Goal: Information Seeking & Learning: Learn about a topic

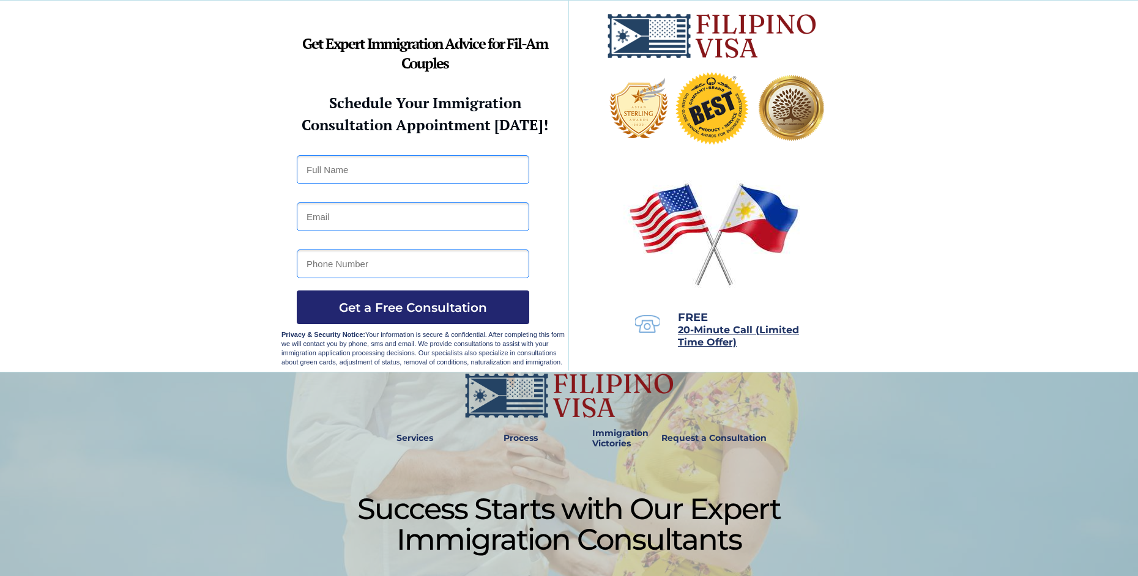
scroll to position [208, 0]
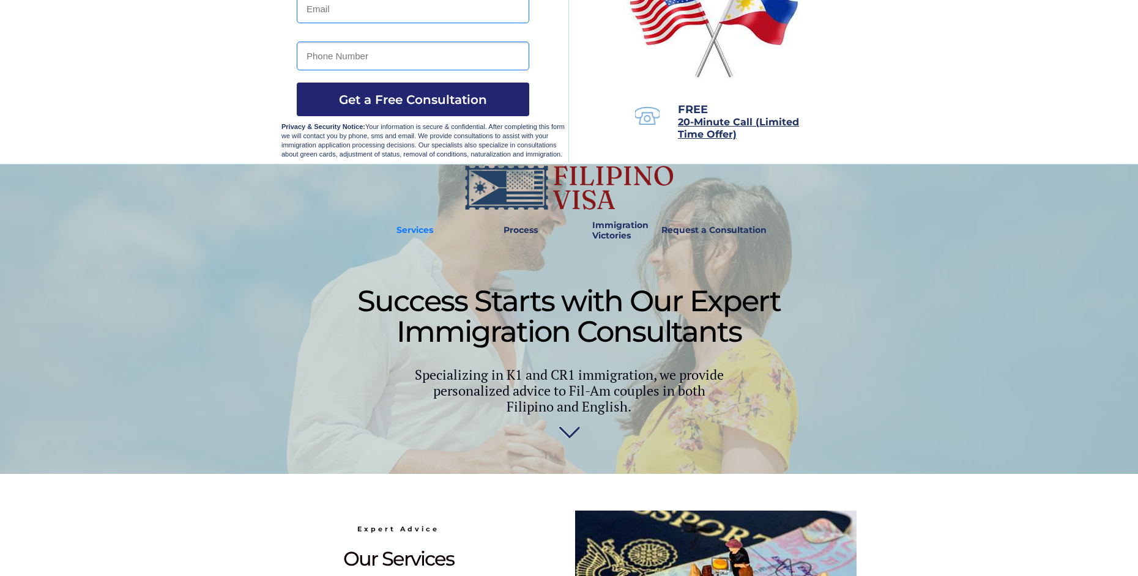
click at [416, 230] on strong "Services" at bounding box center [414, 230] width 37 height 11
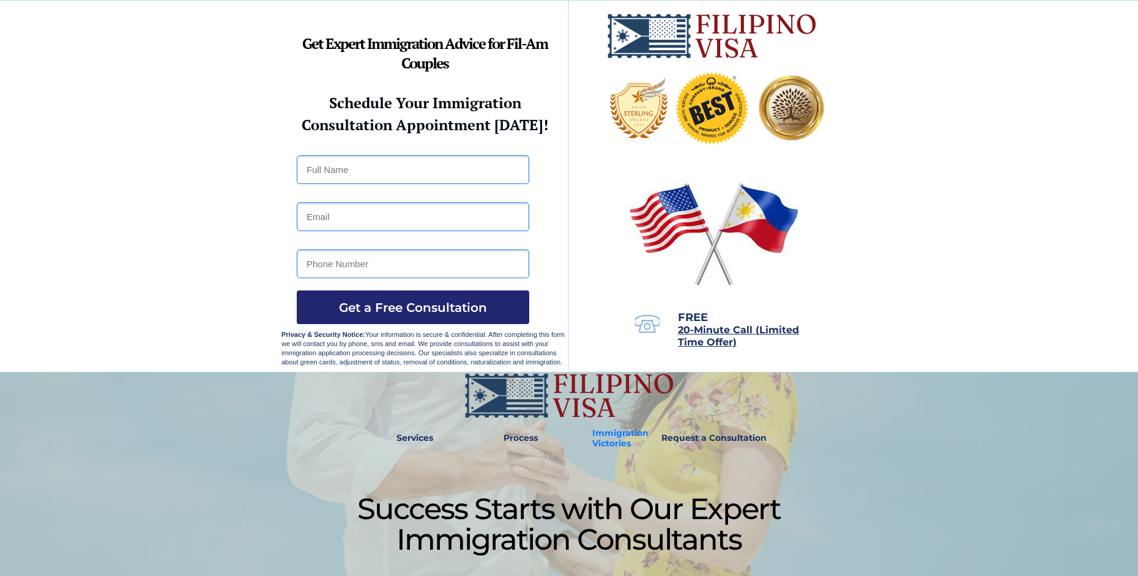
click at [621, 440] on strong "Immigration Victories" at bounding box center [620, 438] width 56 height 21
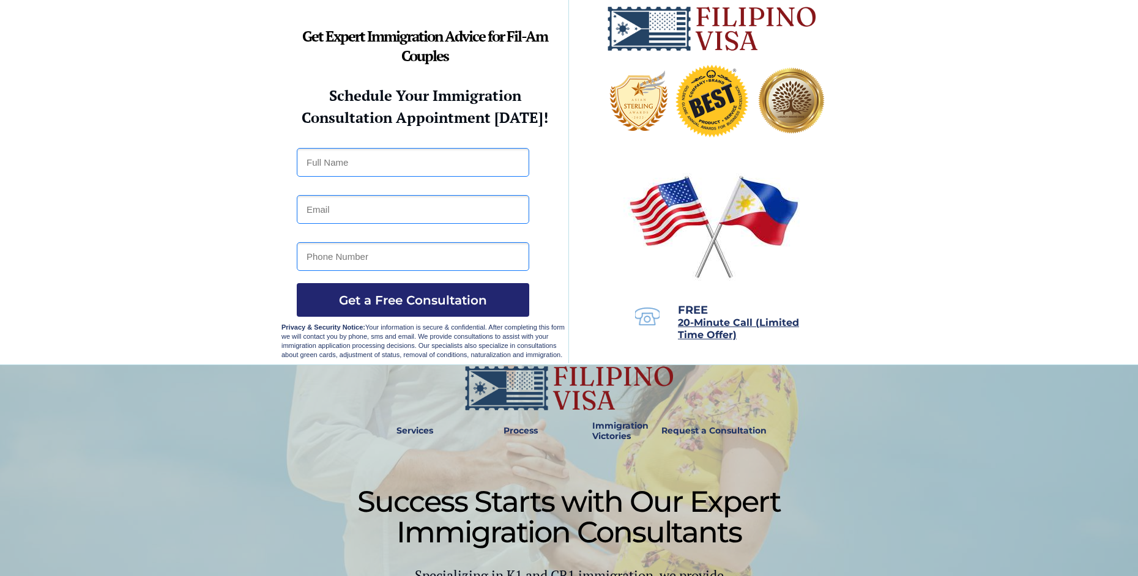
scroll to position [204, 0]
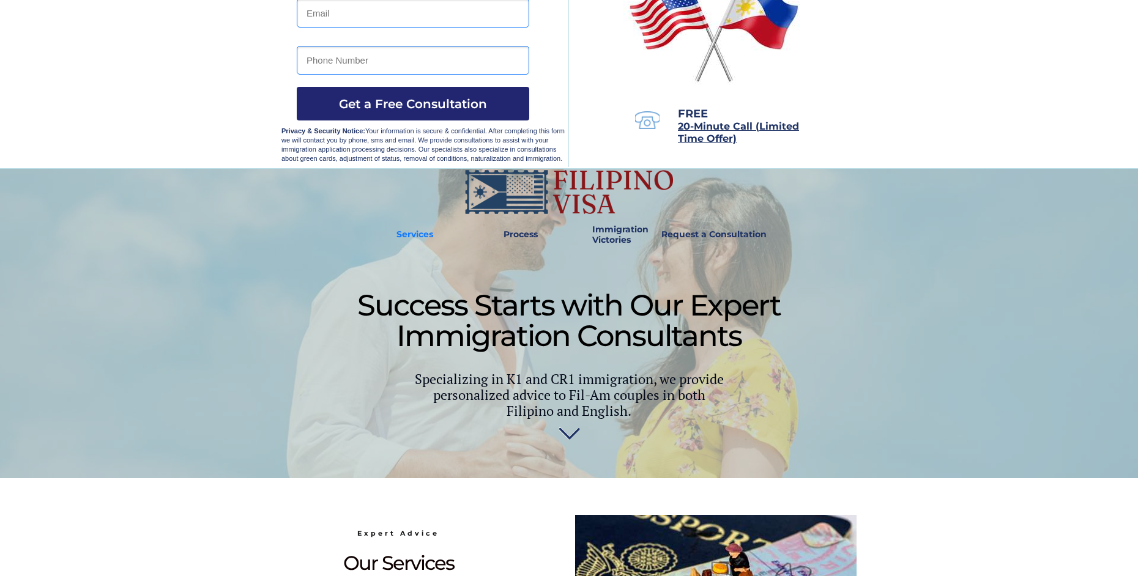
click at [411, 230] on strong "Services" at bounding box center [414, 234] width 37 height 11
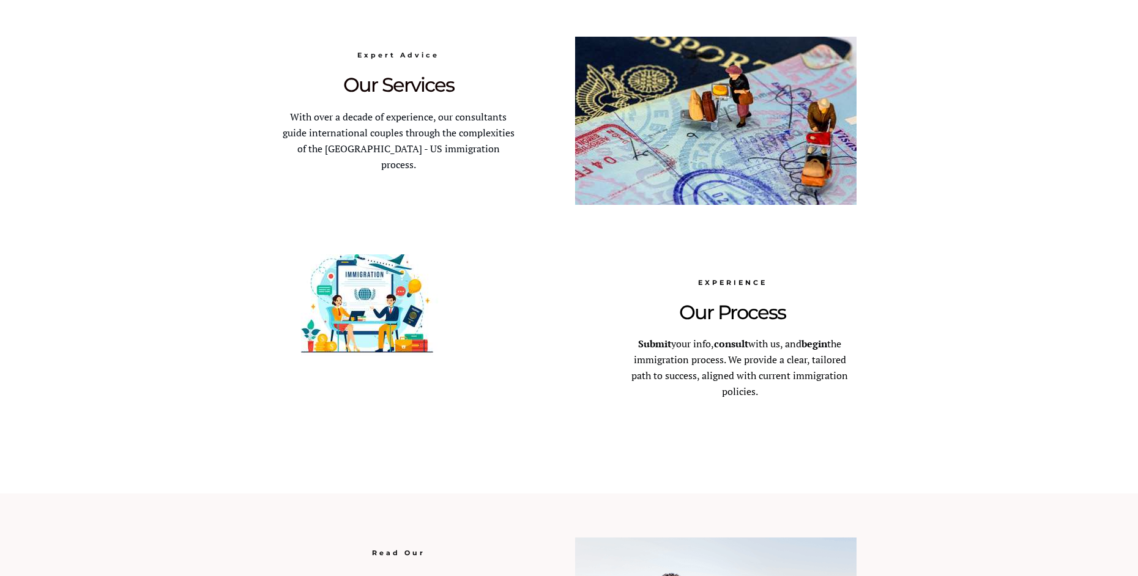
click at [421, 86] on span "Our Services" at bounding box center [398, 85] width 111 height 24
click at [463, 125] on p "With over a decade of experience, our consultants guide international couples t…" at bounding box center [398, 142] width 234 height 64
click at [765, 128] on img at bounding box center [715, 121] width 281 height 168
click at [752, 133] on img at bounding box center [715, 121] width 281 height 168
click at [729, 352] on p "Submit your info, consult with us, and begin the immigration process. We provid…" at bounding box center [740, 368] width 234 height 64
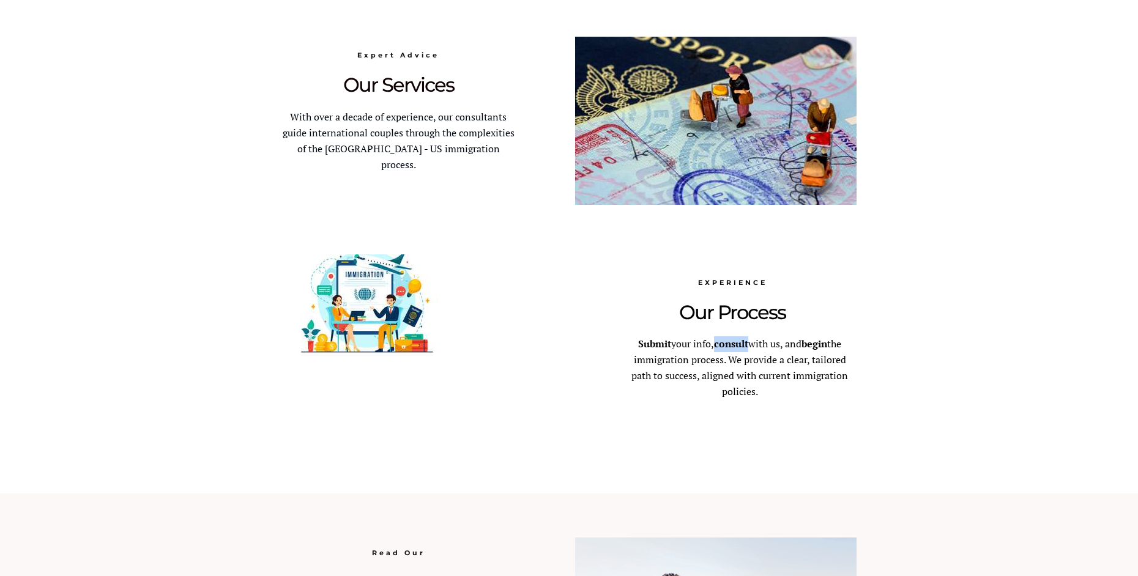
click at [729, 352] on p "Submit your info, consult with us, and begin the immigration process. We provid…" at bounding box center [740, 368] width 234 height 64
click at [663, 351] on p "Submit your info, consult with us, and begin the immigration process. We provid…" at bounding box center [740, 368] width 234 height 64
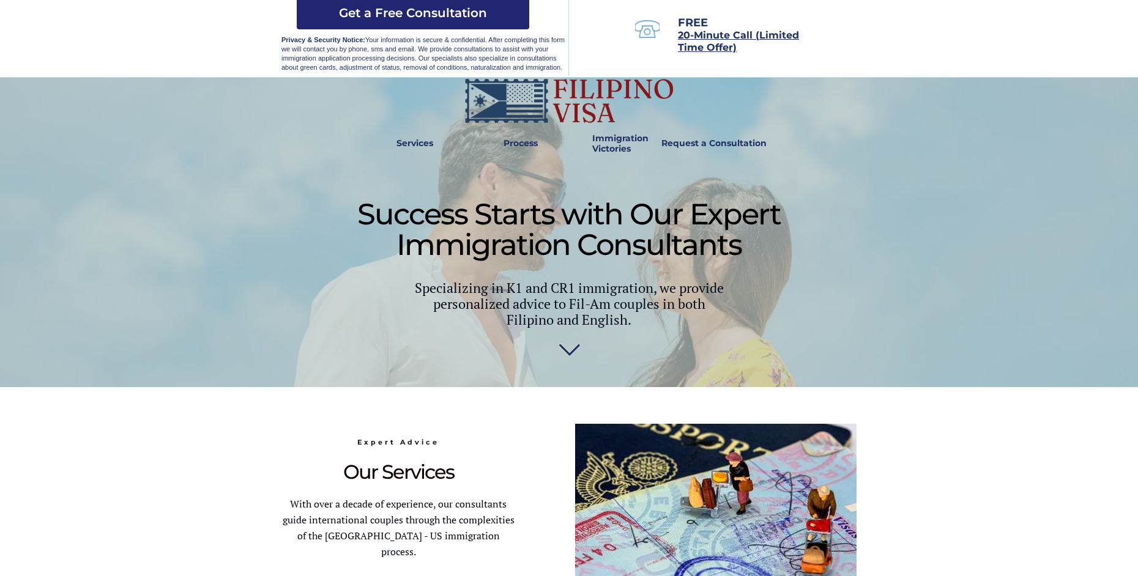
scroll to position [157, 0]
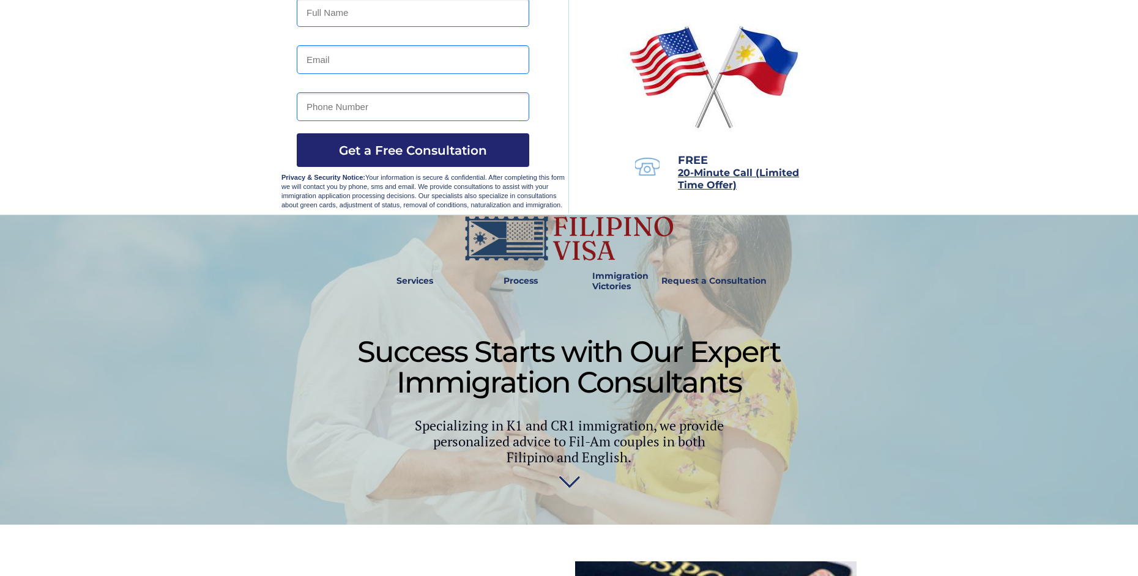
scroll to position [1532, 0]
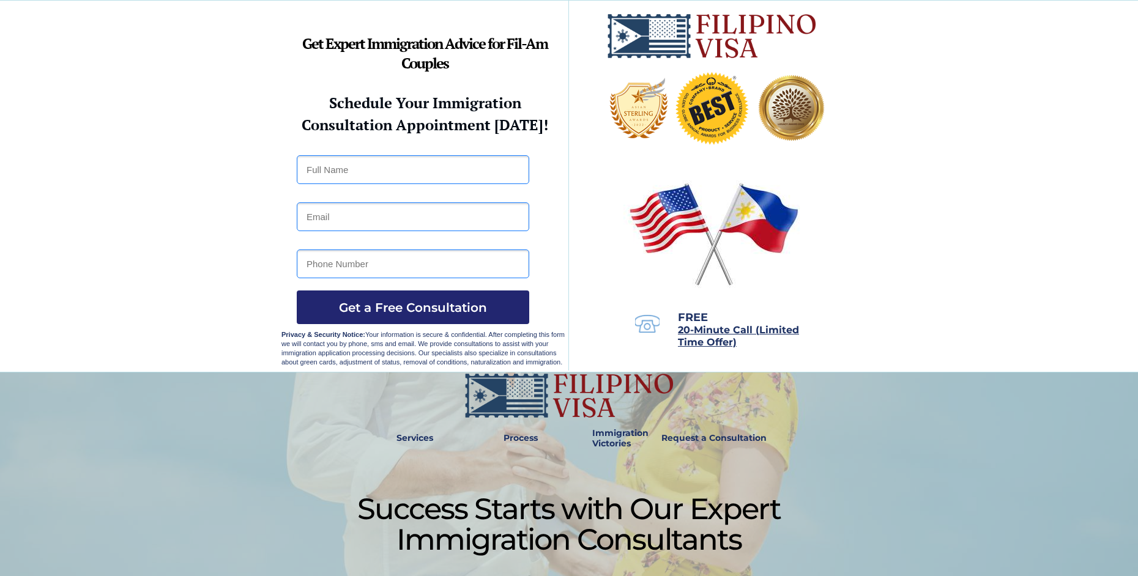
scroll to position [208, 0]
